Goal: Transaction & Acquisition: Purchase product/service

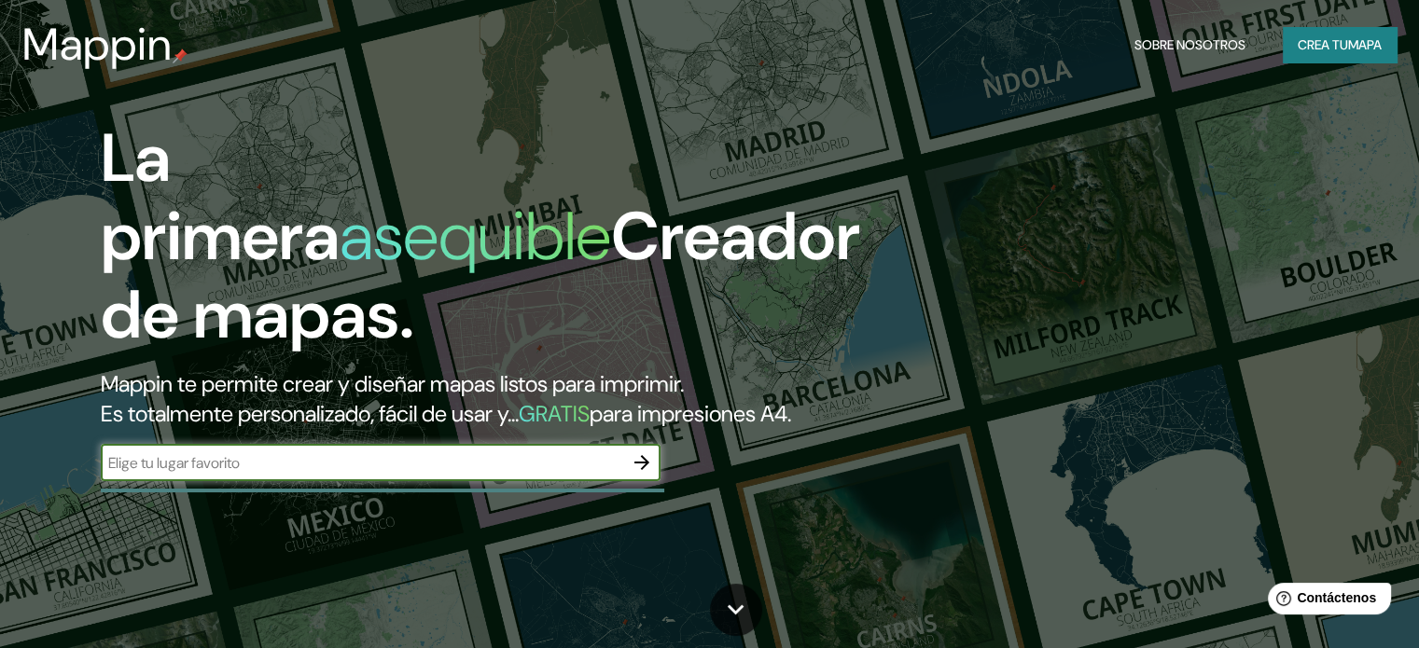
click at [1332, 52] on font "Crea tu" at bounding box center [1323, 44] width 50 height 17
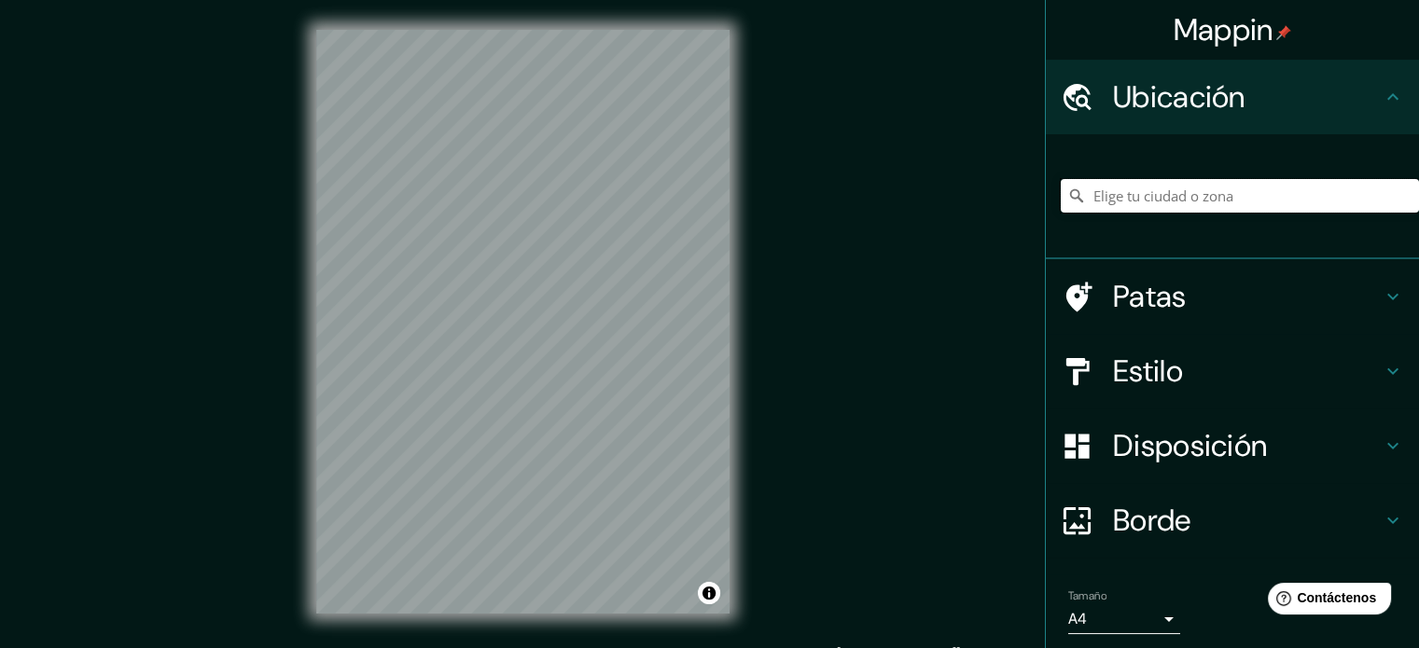
click at [1186, 200] on input "Elige tu ciudad o zona" at bounding box center [1240, 196] width 358 height 34
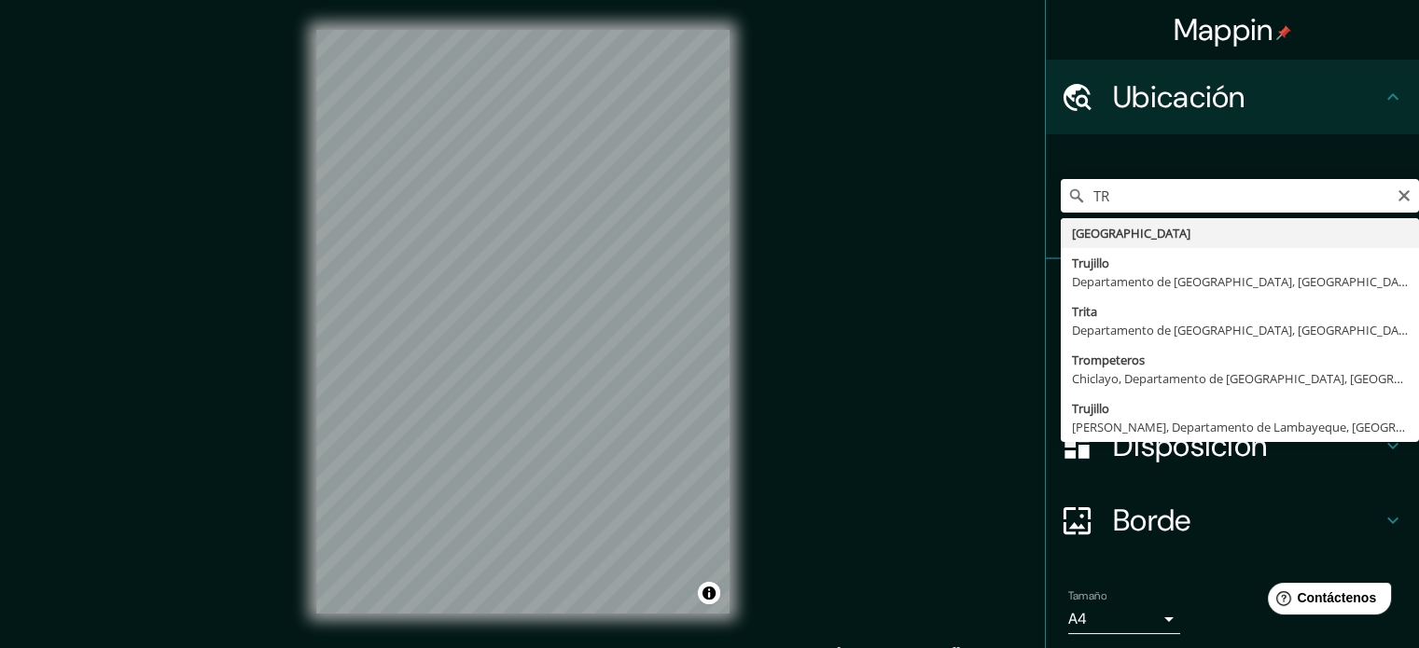
type input "[GEOGRAPHIC_DATA], [GEOGRAPHIC_DATA], [GEOGRAPHIC_DATA]"
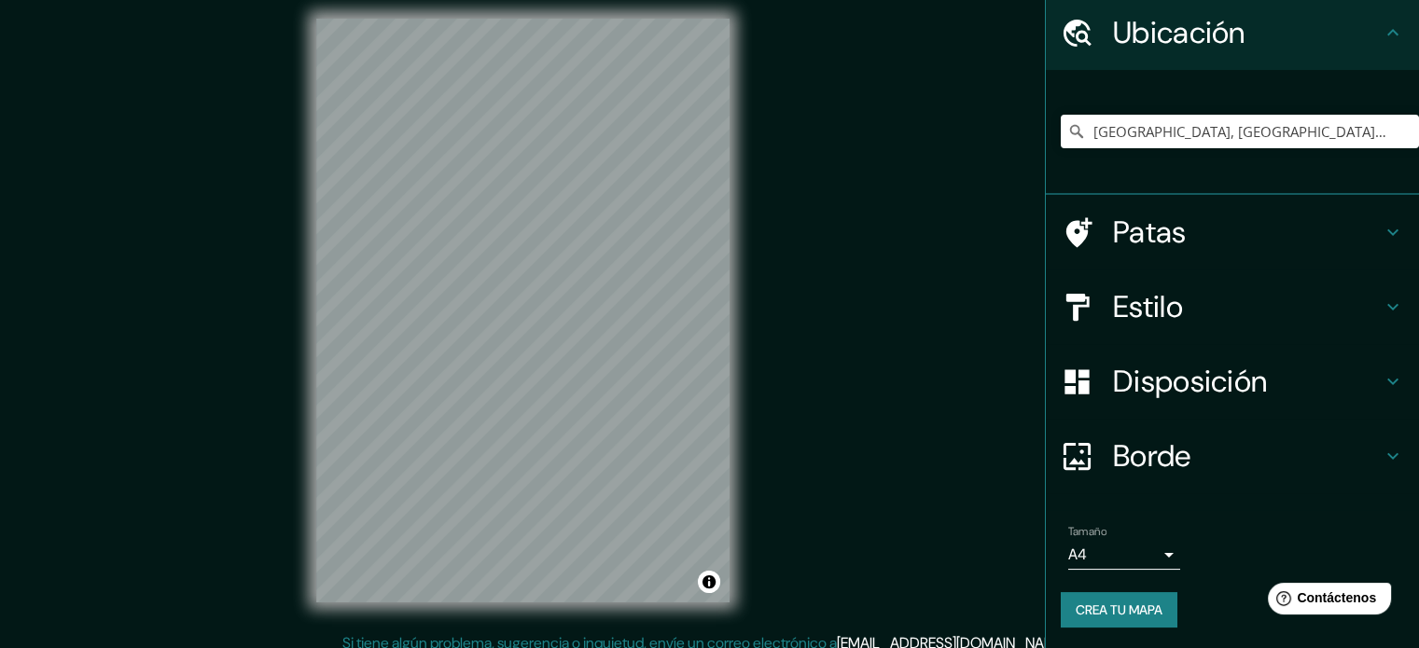
scroll to position [24, 0]
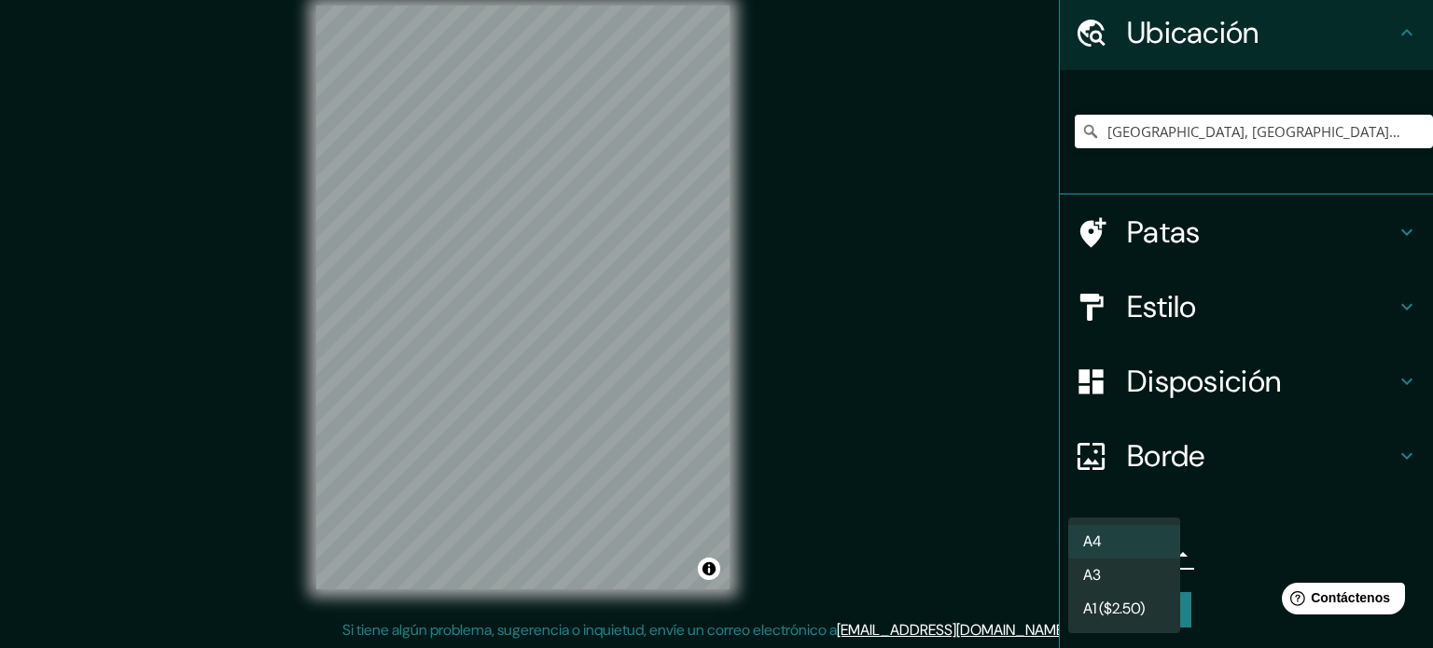
click at [1126, 548] on body "Mappin Ubicación [GEOGRAPHIC_DATA], [GEOGRAPHIC_DATA], [GEOGRAPHIC_DATA] Patas …" at bounding box center [716, 300] width 1433 height 648
click at [1253, 530] on div at bounding box center [716, 324] width 1433 height 648
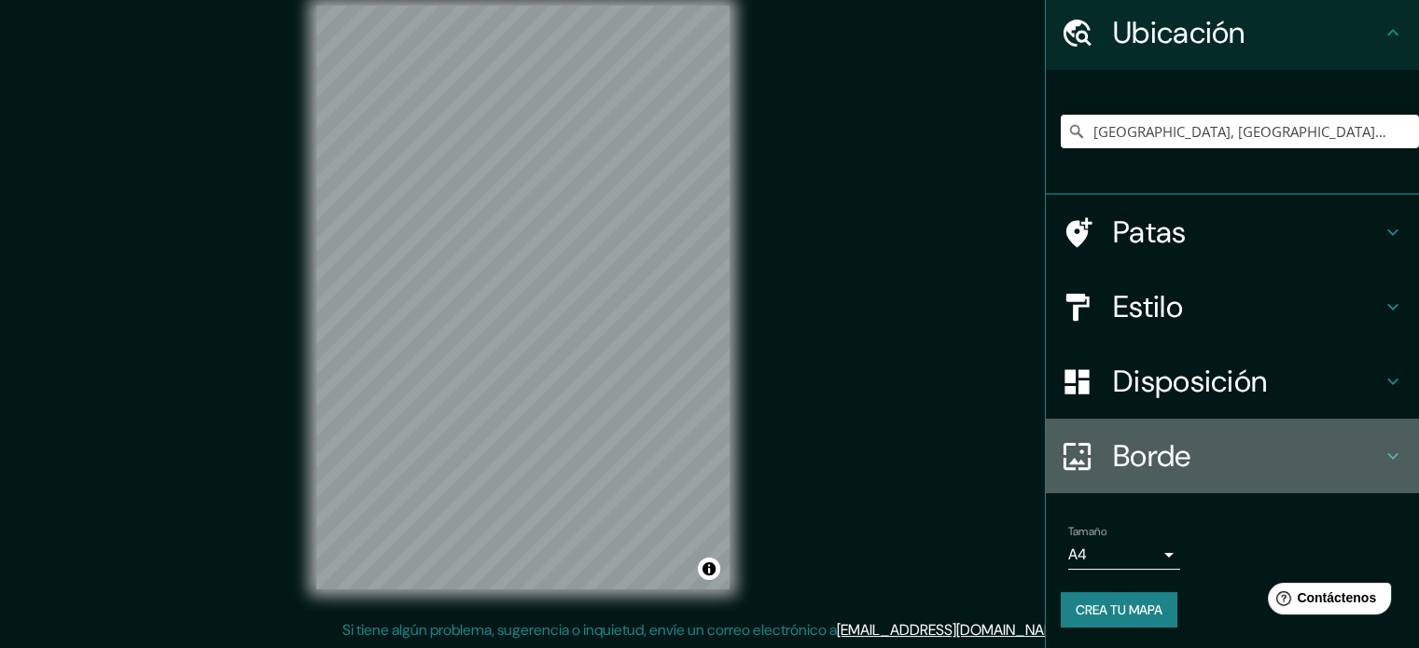
click at [1226, 450] on h4 "Borde" at bounding box center [1247, 456] width 269 height 37
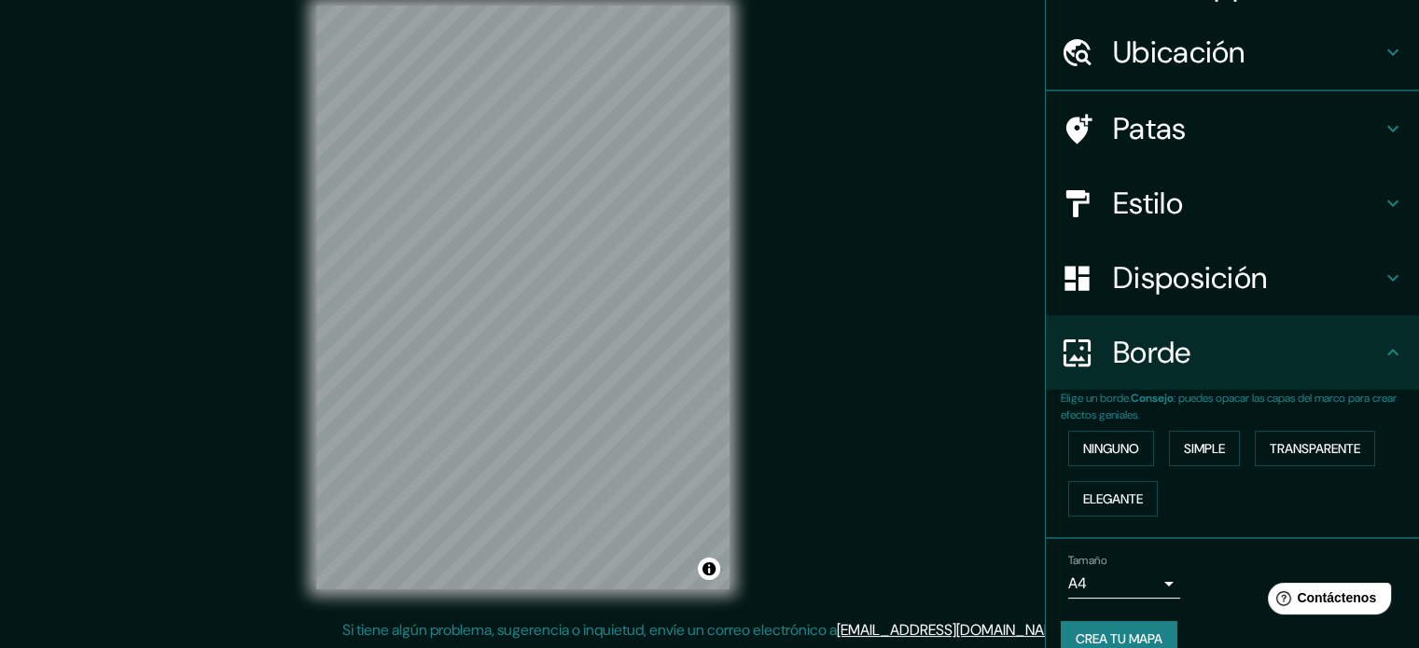
scroll to position [64, 0]
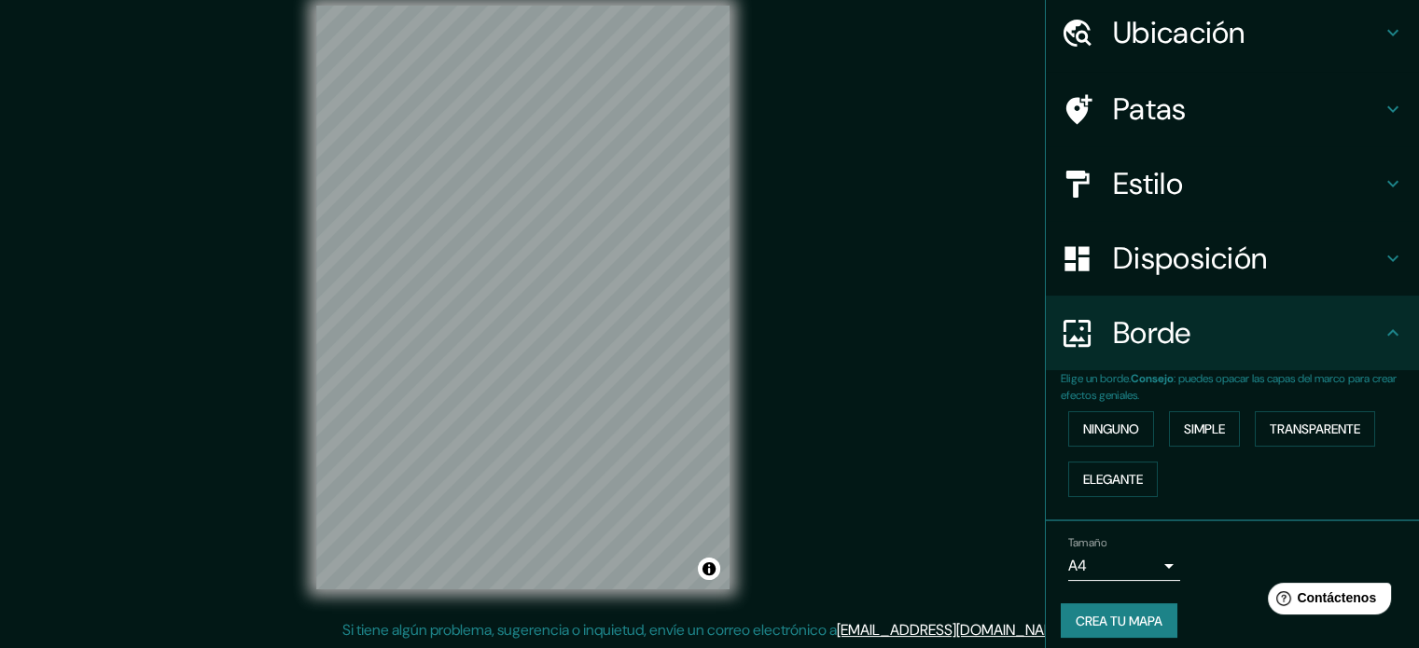
click at [1220, 457] on div "Ninguno Simple Transparente Elegante" at bounding box center [1240, 454] width 358 height 101
click at [1104, 429] on font "Ninguno" at bounding box center [1111, 429] width 56 height 17
click at [1186, 423] on font "Simple" at bounding box center [1204, 429] width 41 height 17
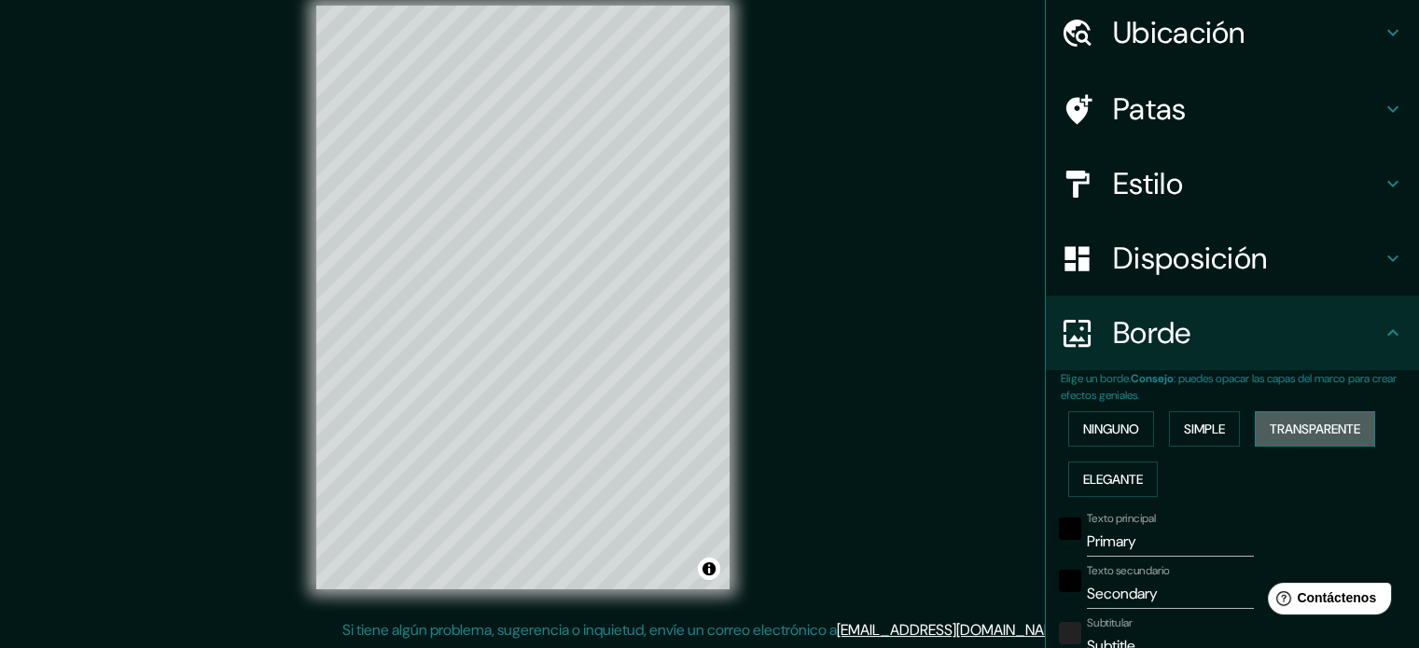
click at [1271, 425] on font "Transparente" at bounding box center [1315, 429] width 91 height 17
click at [1094, 425] on font "Ninguno" at bounding box center [1111, 429] width 56 height 17
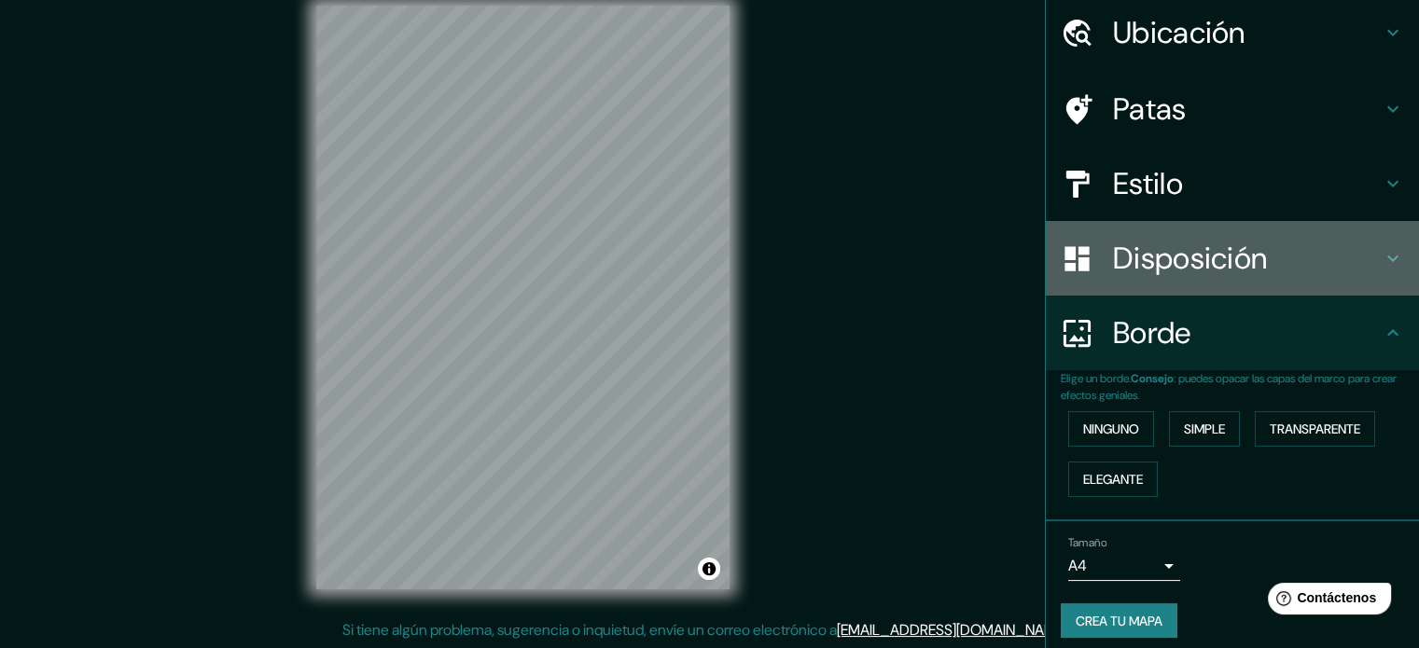
click at [1141, 279] on div "Disposición" at bounding box center [1232, 258] width 373 height 75
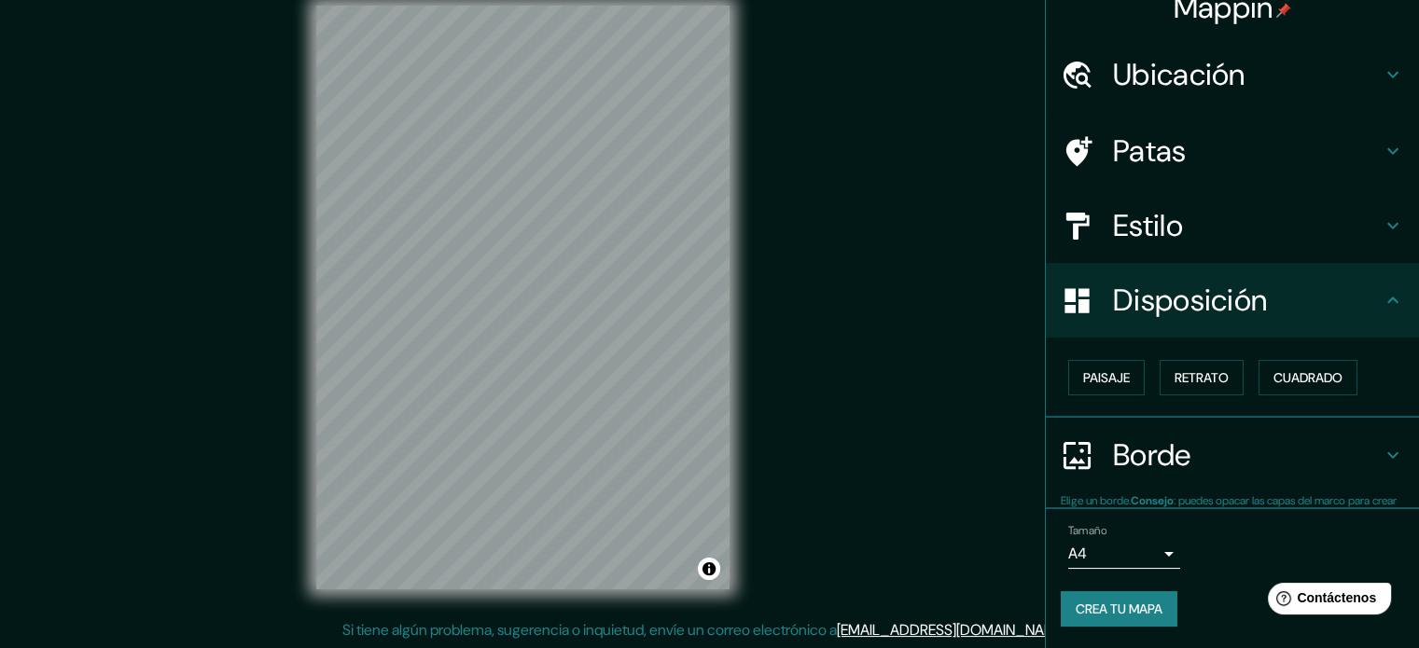
scroll to position [22, 0]
click at [1209, 384] on font "Retrato" at bounding box center [1202, 377] width 54 height 17
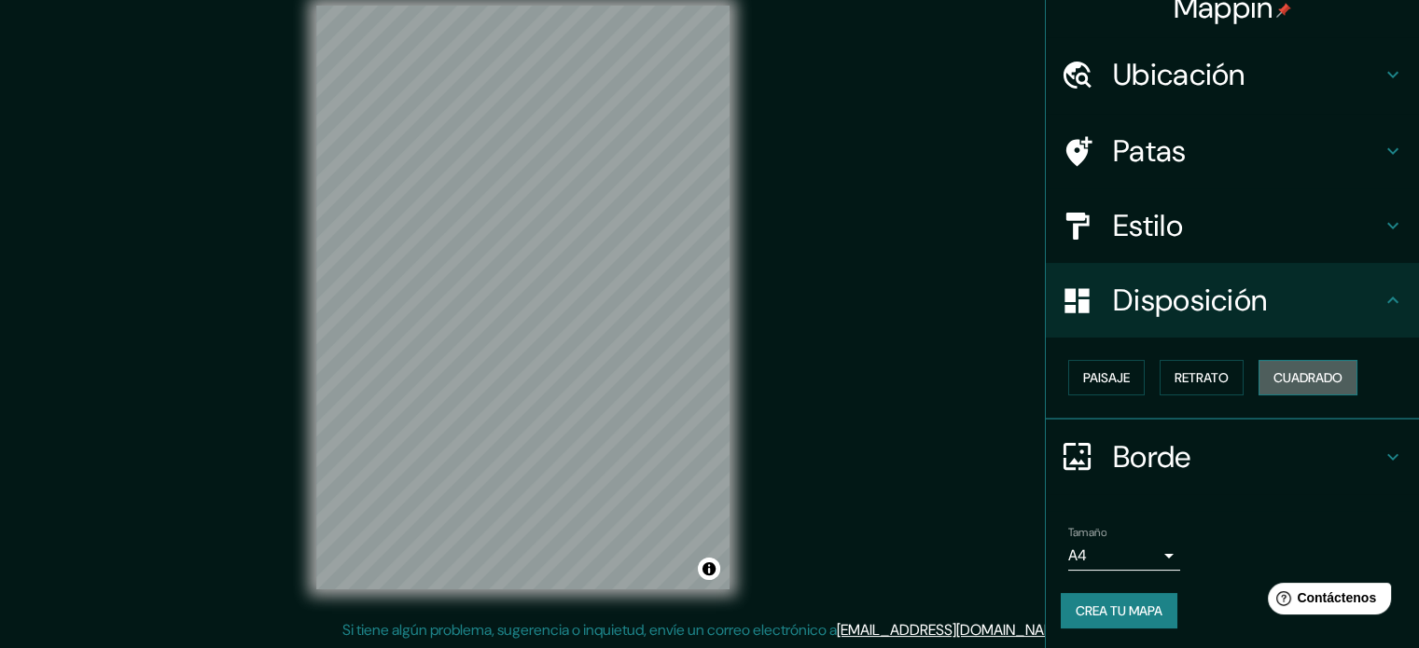
click at [1293, 379] on font "Cuadrado" at bounding box center [1308, 377] width 69 height 17
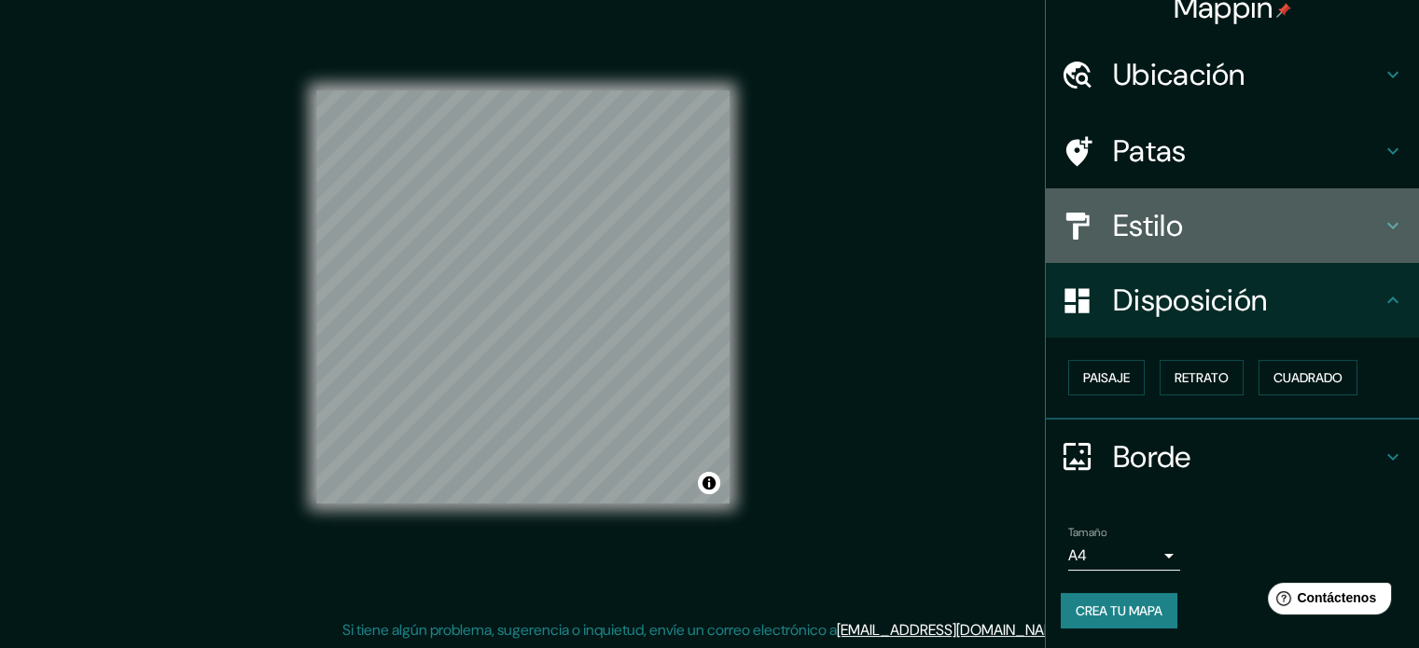
click at [1201, 228] on h4 "Estilo" at bounding box center [1247, 225] width 269 height 37
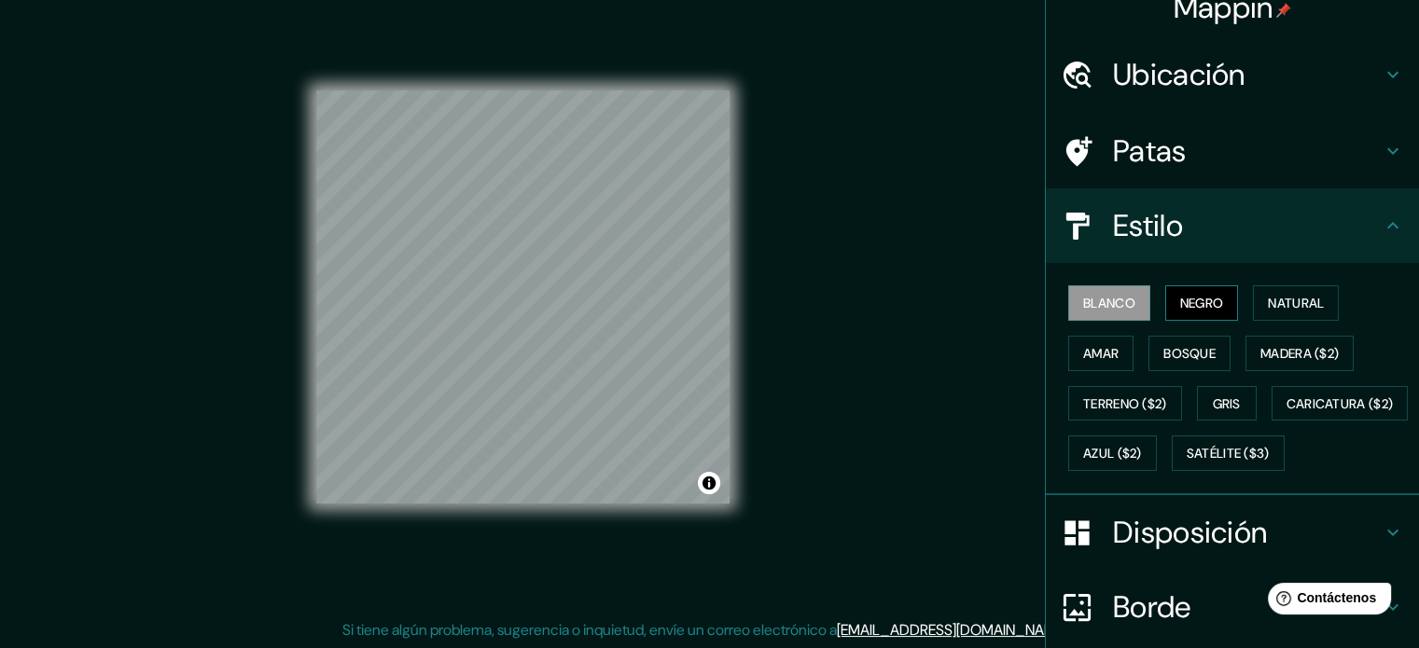
click at [1191, 300] on font "Negro" at bounding box center [1202, 303] width 44 height 17
click at [1293, 299] on font "Natural" at bounding box center [1296, 303] width 56 height 17
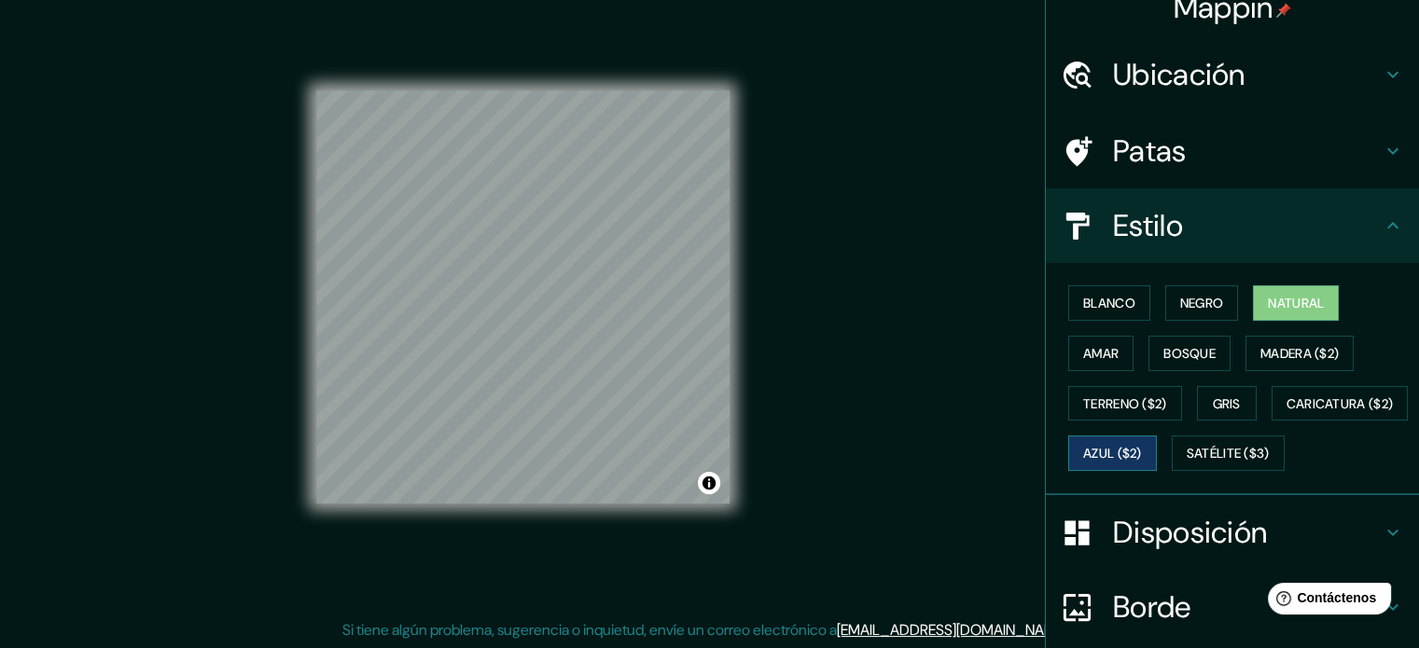
click at [1142, 448] on font "Azul ($2)" at bounding box center [1112, 454] width 59 height 17
click at [1187, 463] on font "Satélite ($3)" at bounding box center [1228, 454] width 83 height 17
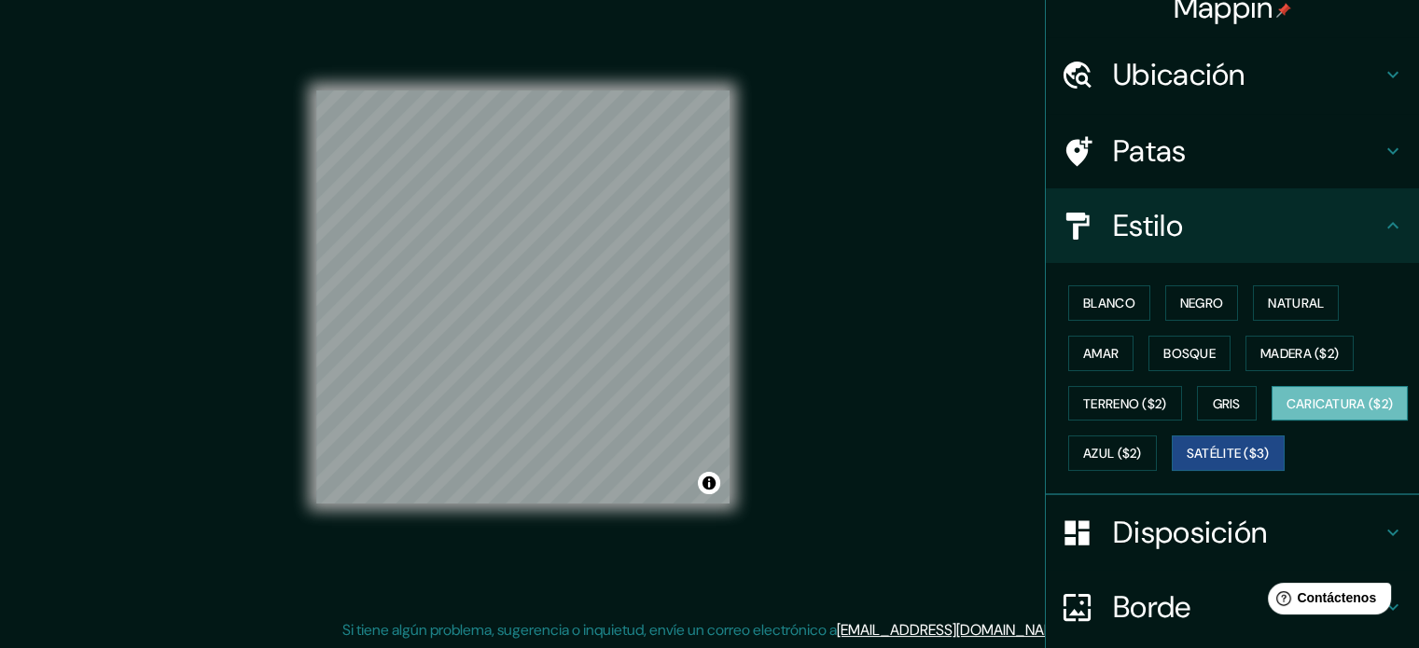
click at [1287, 412] on font "Caricatura ($2)" at bounding box center [1340, 404] width 107 height 17
click at [1101, 386] on button "Terreno ($2)" at bounding box center [1125, 403] width 114 height 35
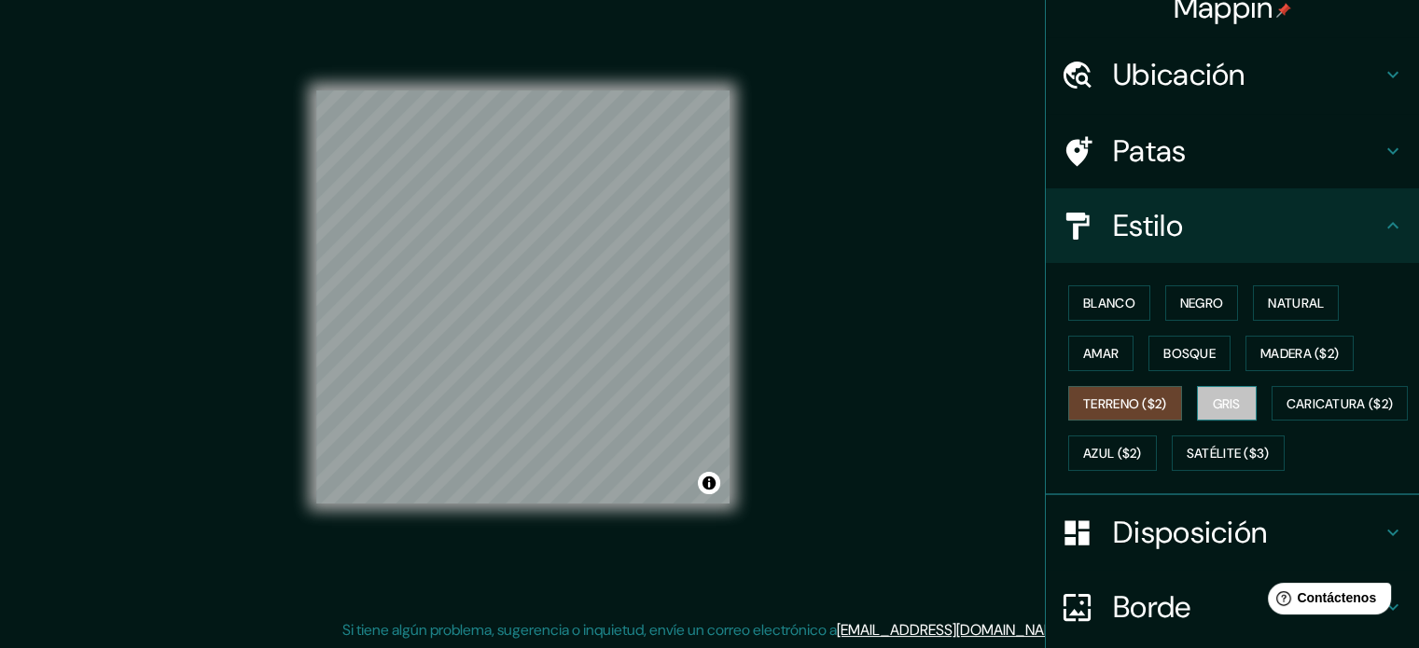
click at [1235, 404] on button "Gris" at bounding box center [1227, 403] width 60 height 35
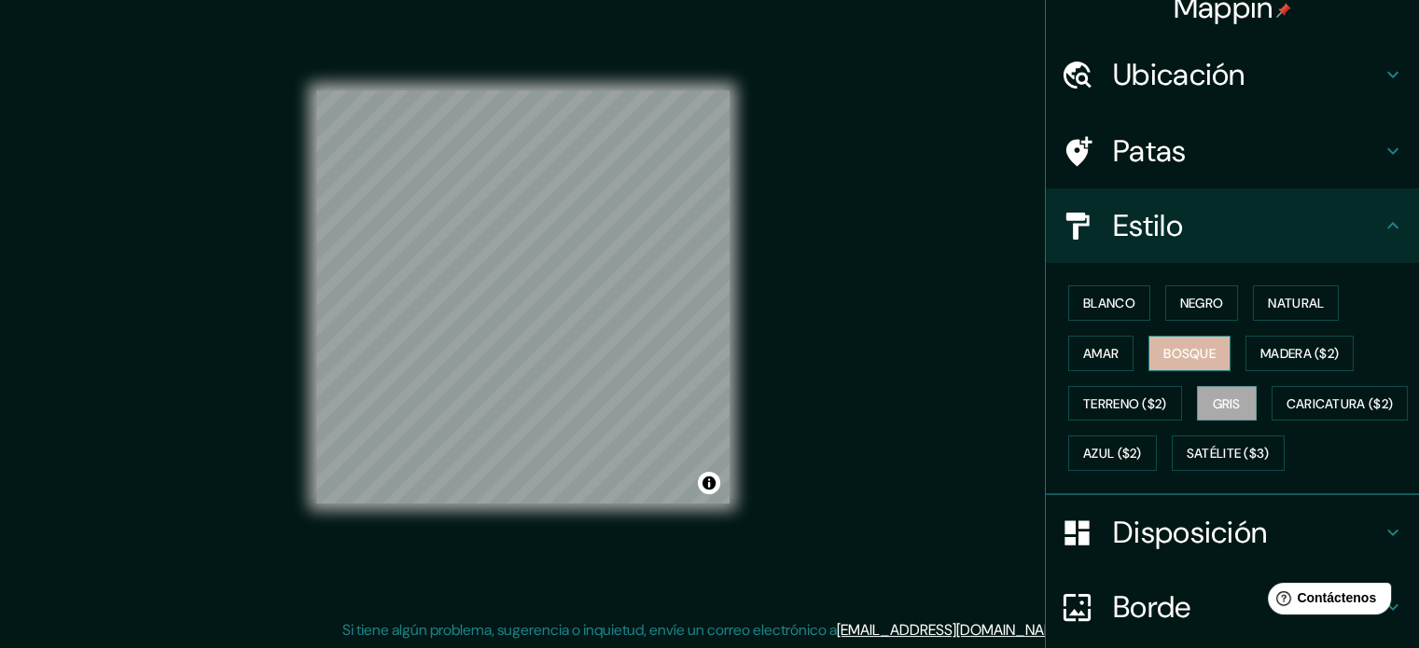
click at [1163, 347] on font "Bosque" at bounding box center [1189, 353] width 52 height 17
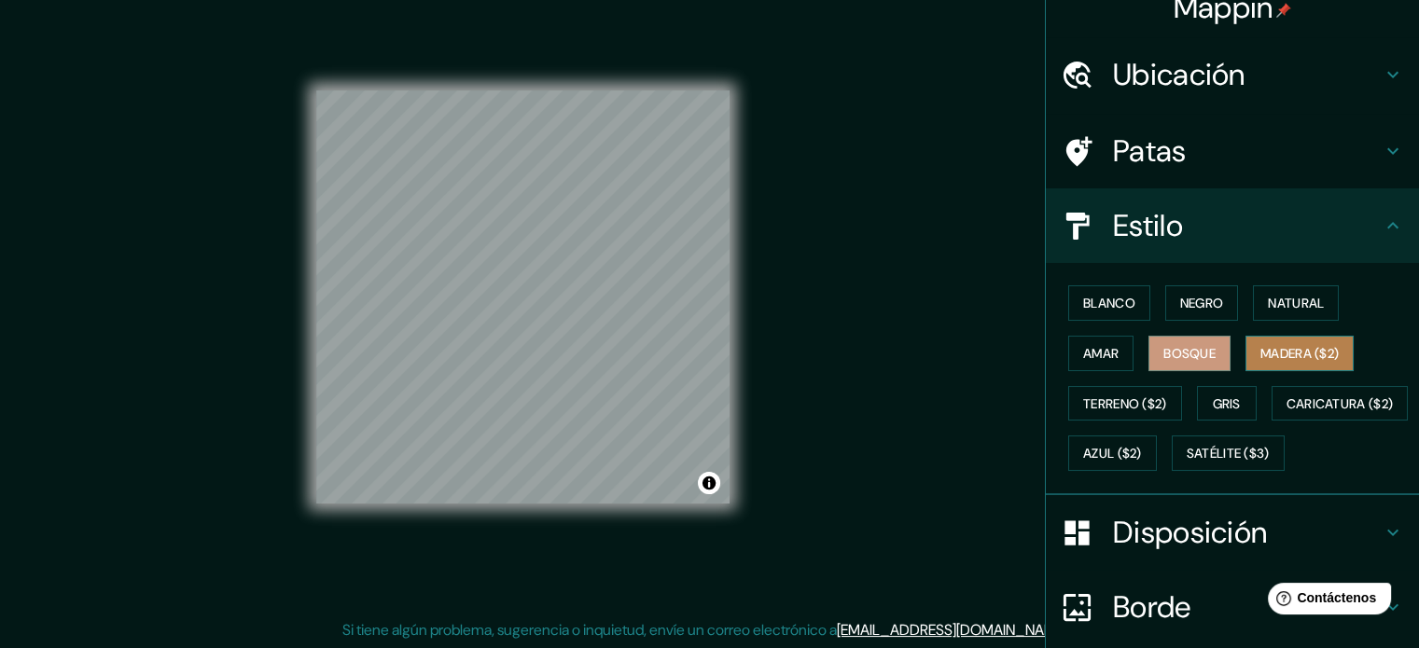
click at [1305, 352] on font "Madera ($2)" at bounding box center [1300, 353] width 78 height 17
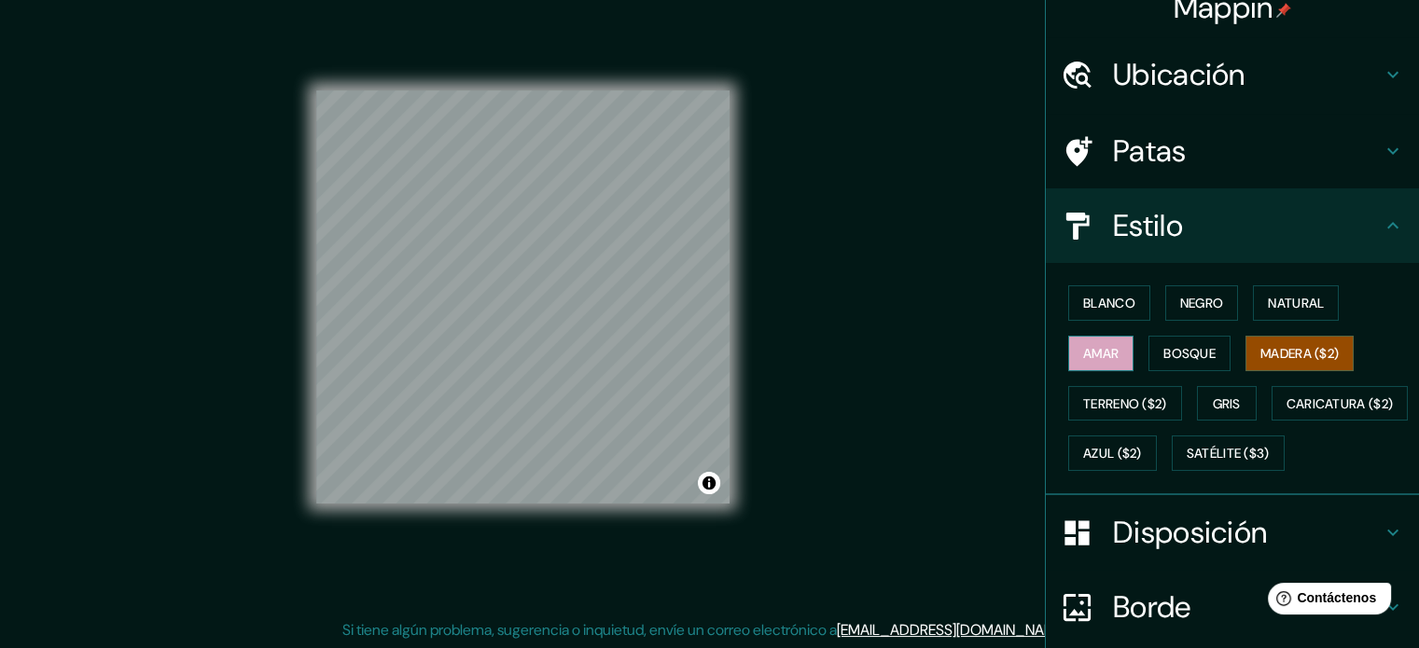
click at [1083, 358] on font "Amar" at bounding box center [1100, 353] width 35 height 17
click at [1301, 295] on font "Natural" at bounding box center [1296, 303] width 56 height 17
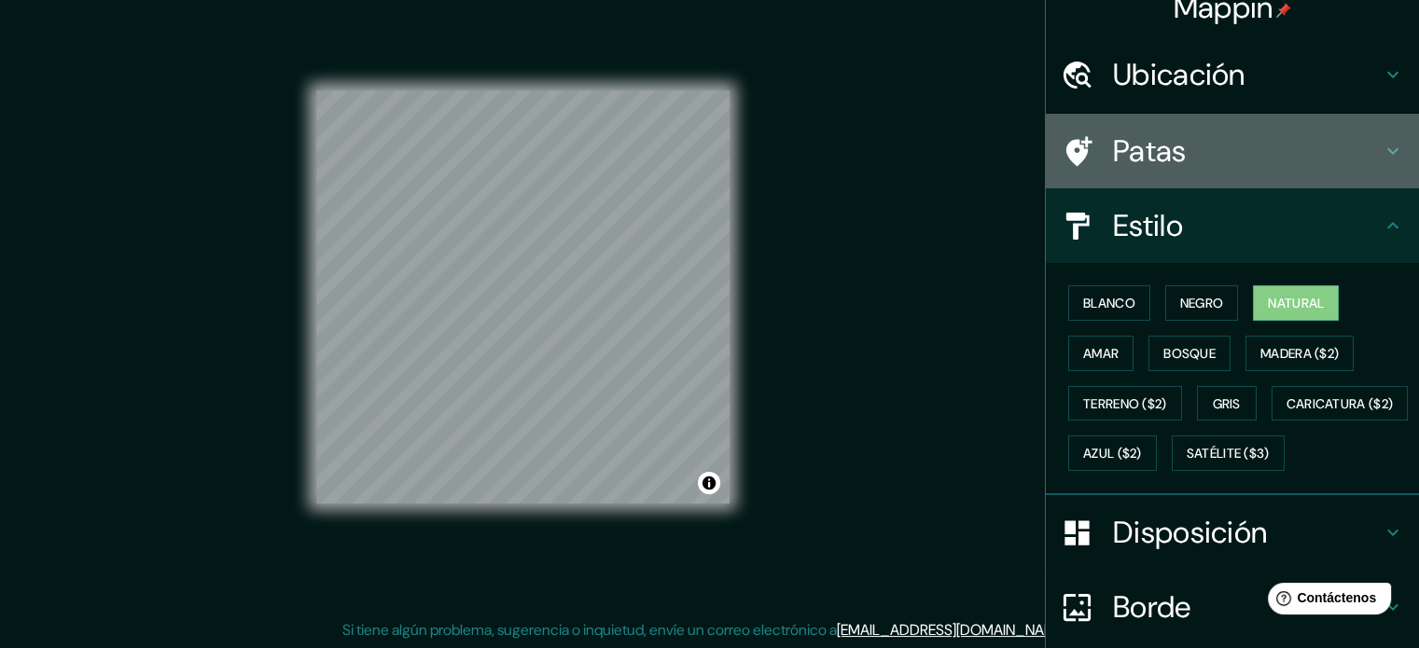
click at [1285, 160] on h4 "Patas" at bounding box center [1247, 150] width 269 height 37
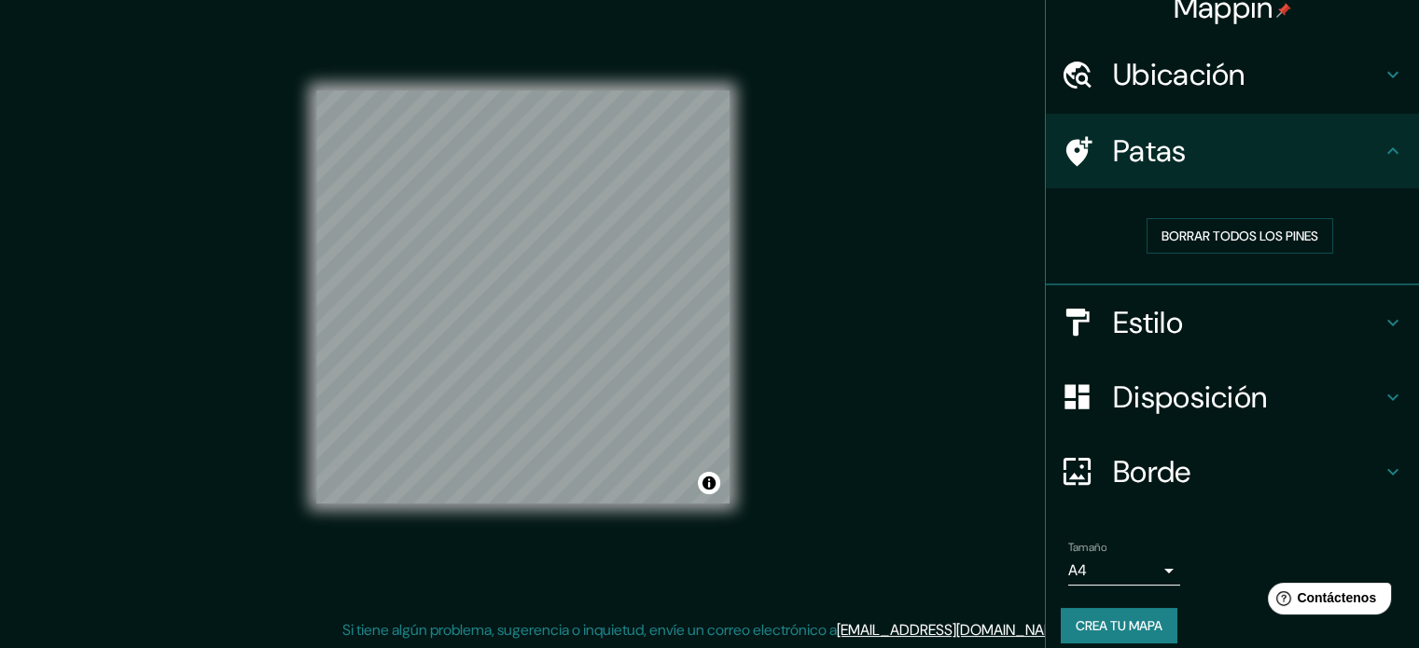
click at [1278, 96] on div "Ubicación" at bounding box center [1232, 74] width 373 height 75
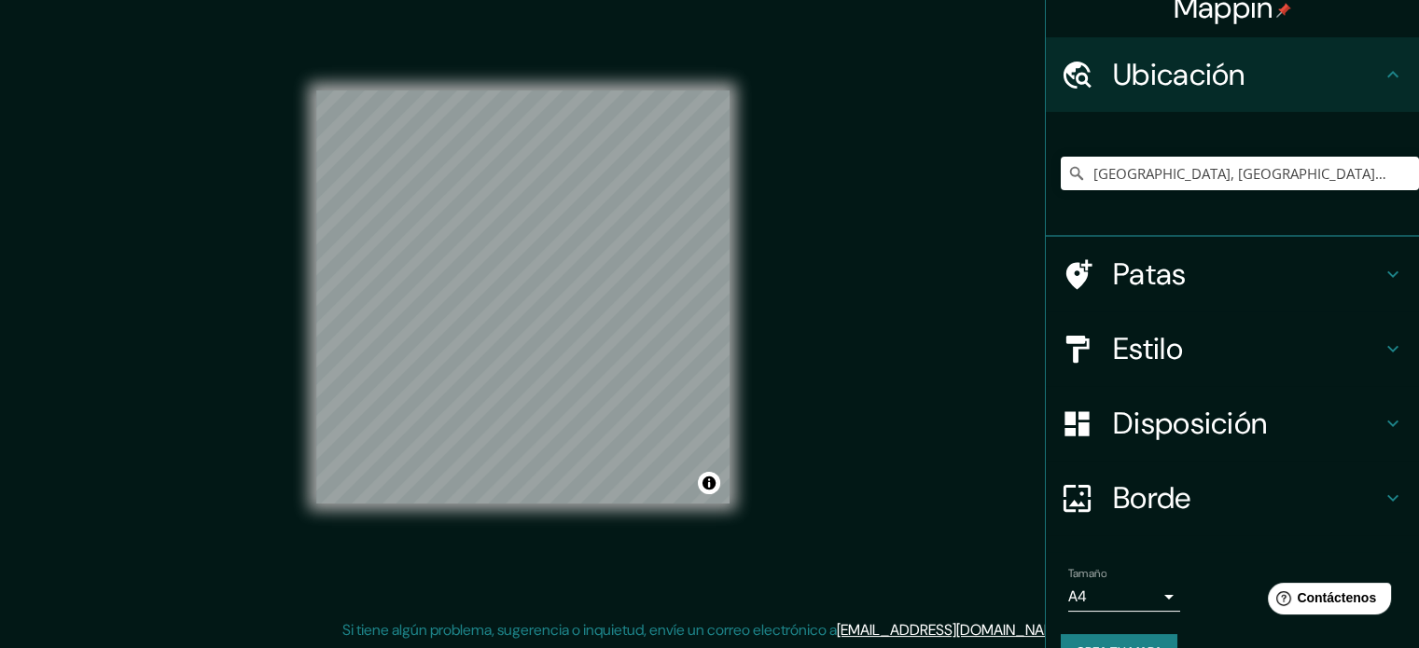
click at [1276, 96] on div "Ubicación" at bounding box center [1232, 74] width 373 height 75
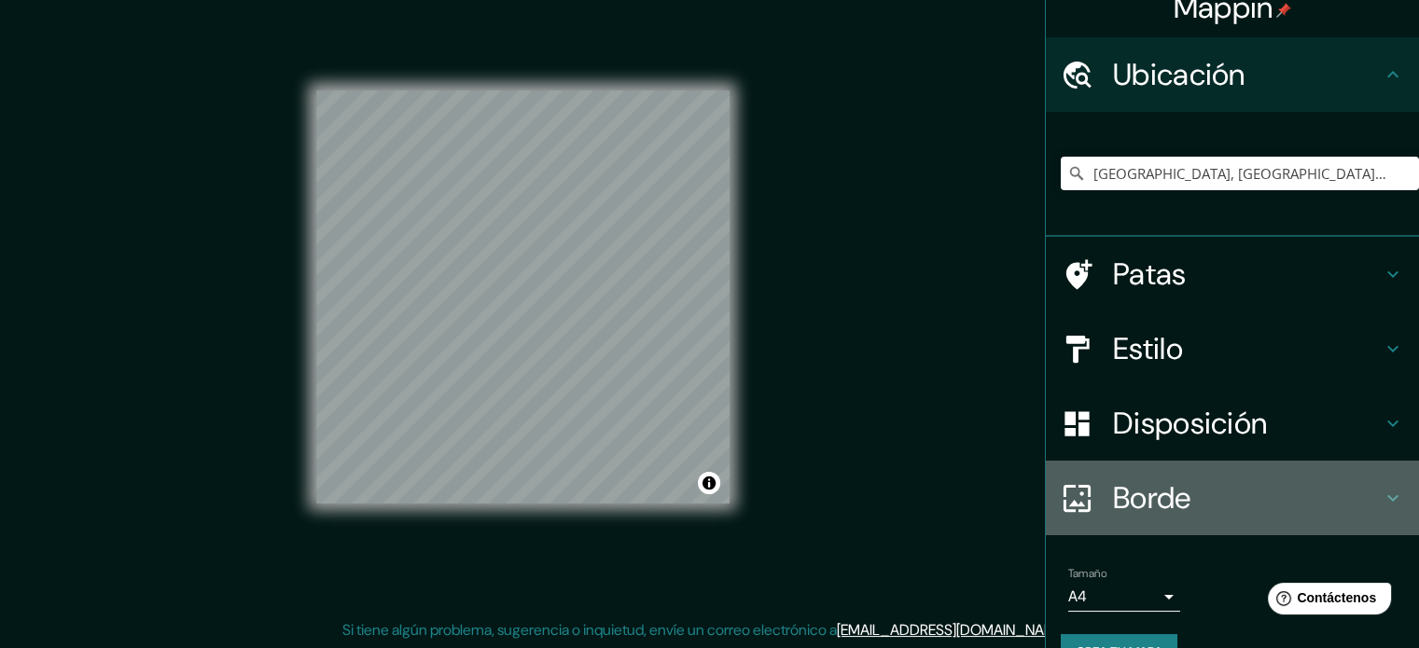
click at [1198, 502] on h4 "Borde" at bounding box center [1247, 498] width 269 height 37
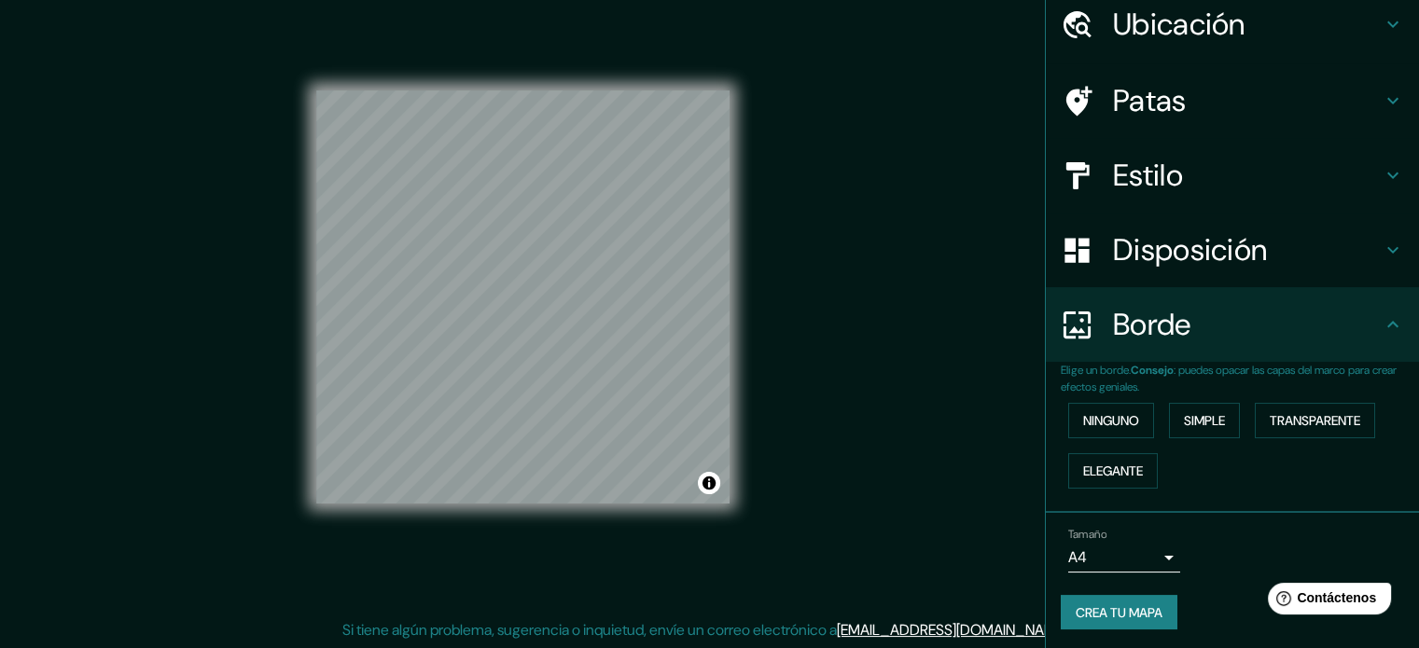
scroll to position [75, 0]
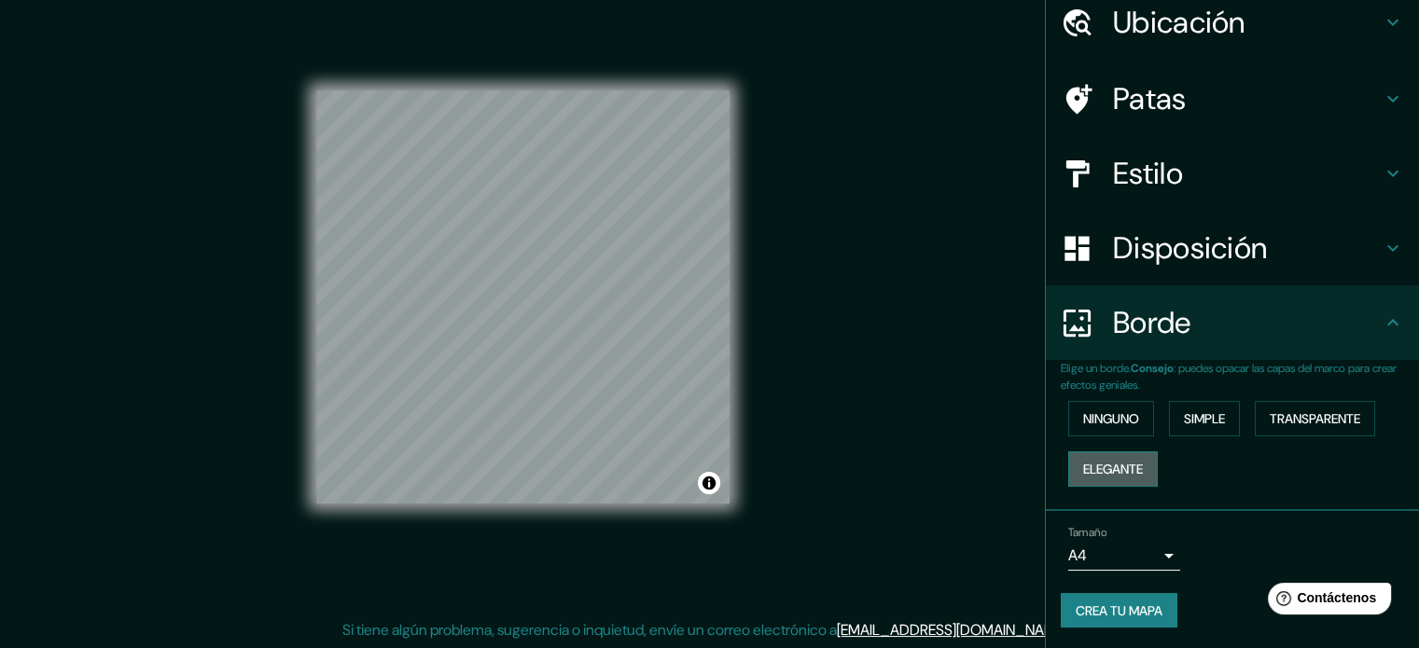
click at [1118, 471] on font "Elegante" at bounding box center [1113, 469] width 60 height 17
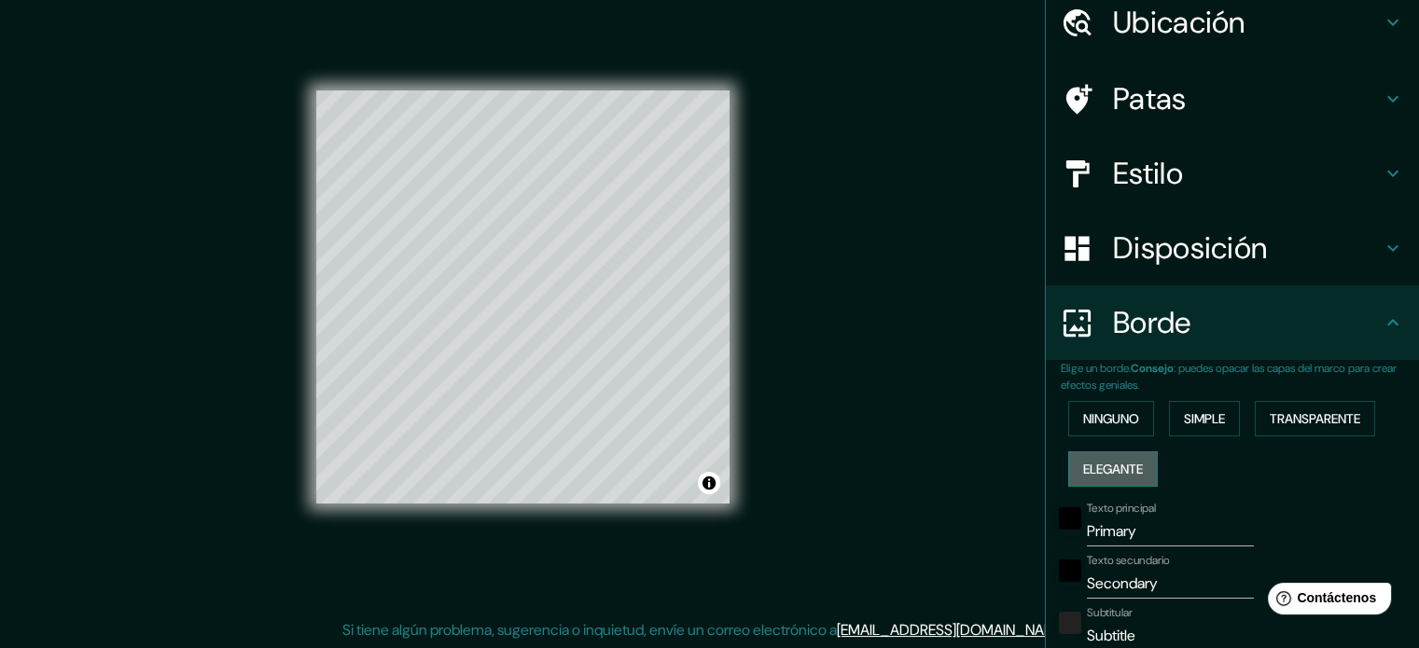
click at [1116, 471] on font "Elegante" at bounding box center [1113, 469] width 60 height 17
type input "177"
type input "35"
type input "18"
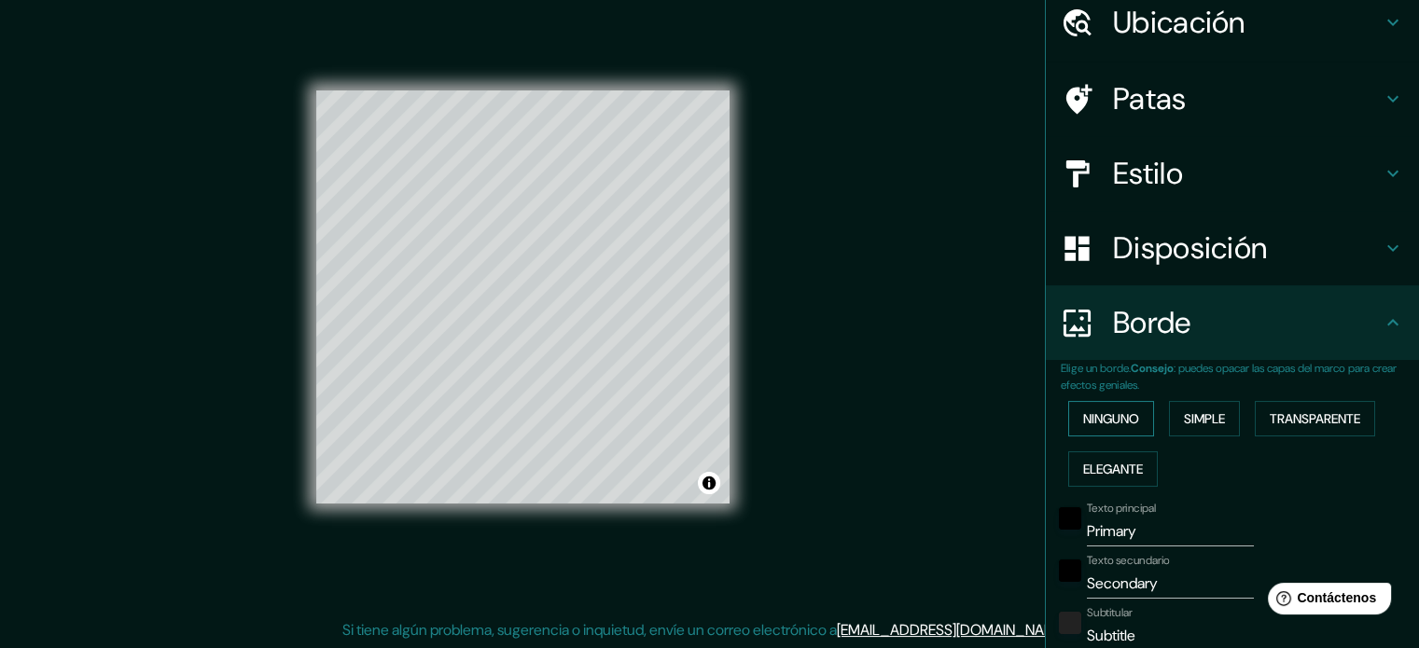
click at [1105, 421] on font "Ninguno" at bounding box center [1111, 419] width 56 height 17
